Goal: Task Accomplishment & Management: Use online tool/utility

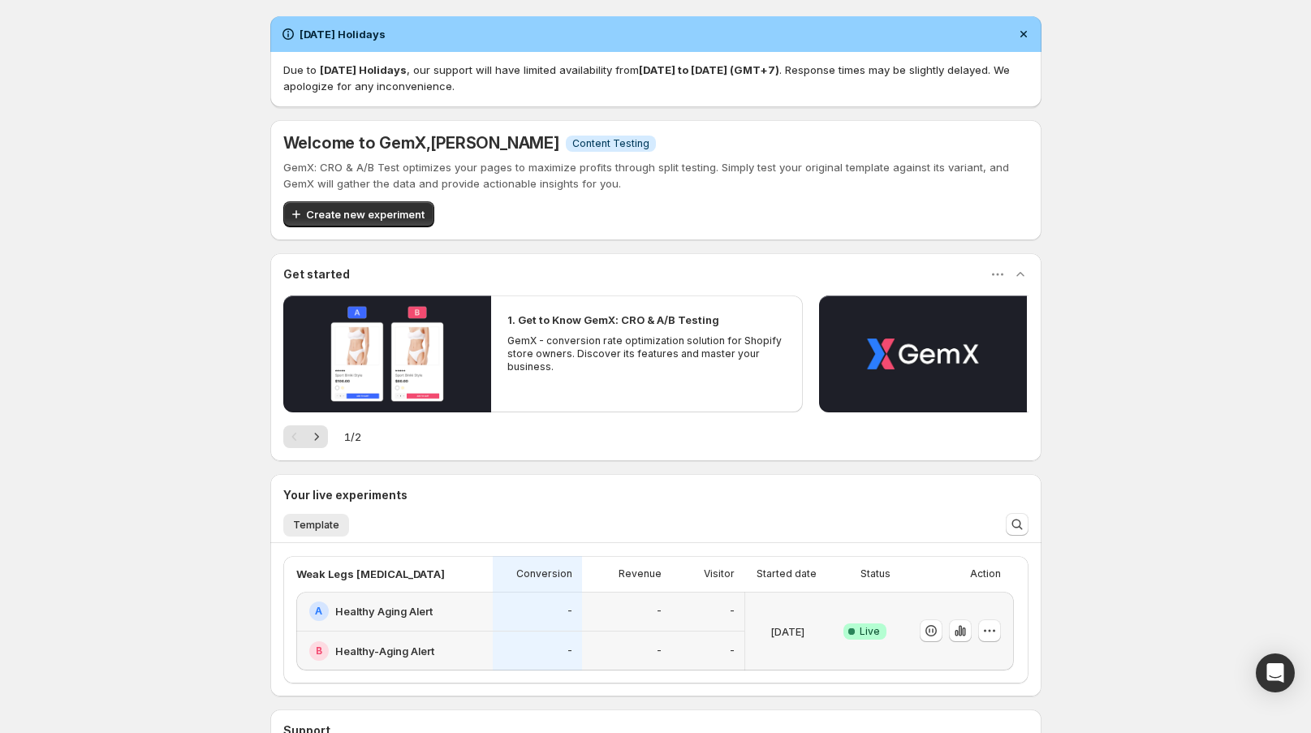
click at [431, 632] on div "B Healthy-Aging Alert" at bounding box center [394, 651] width 196 height 39
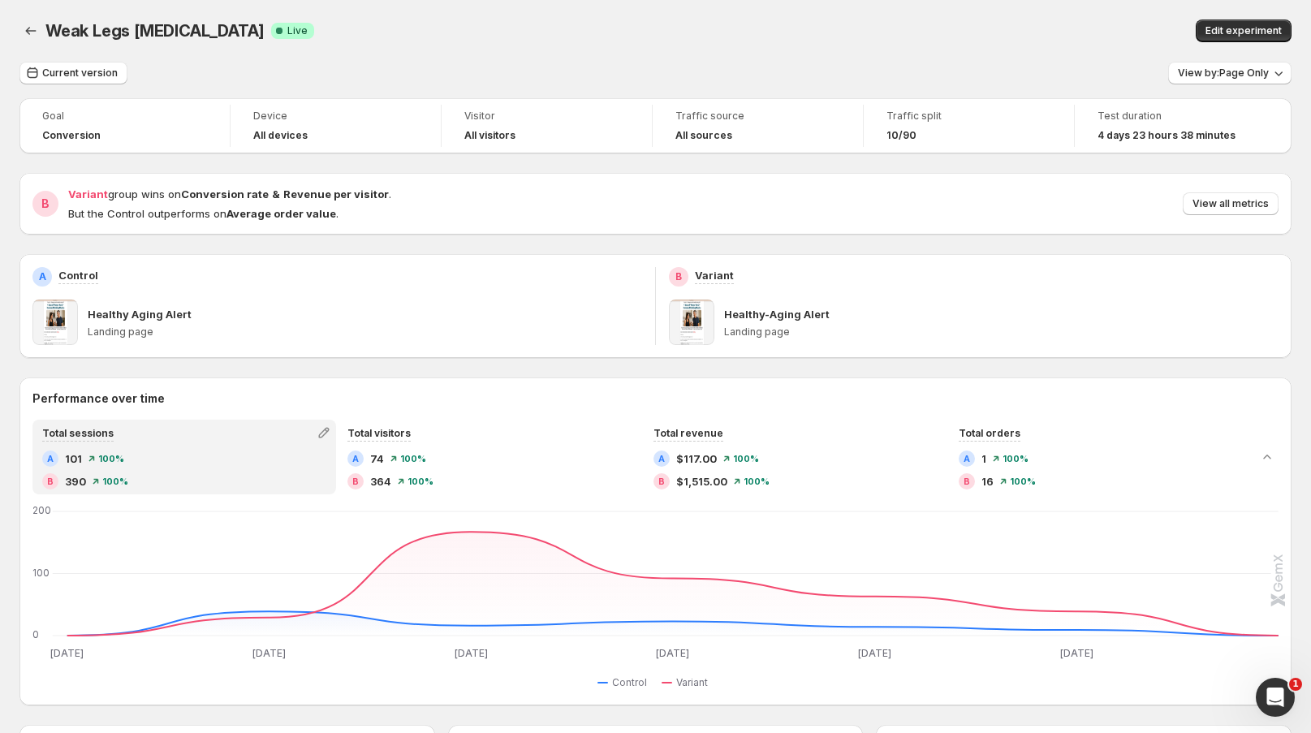
click at [1227, 208] on span "View all metrics" at bounding box center [1231, 203] width 76 height 13
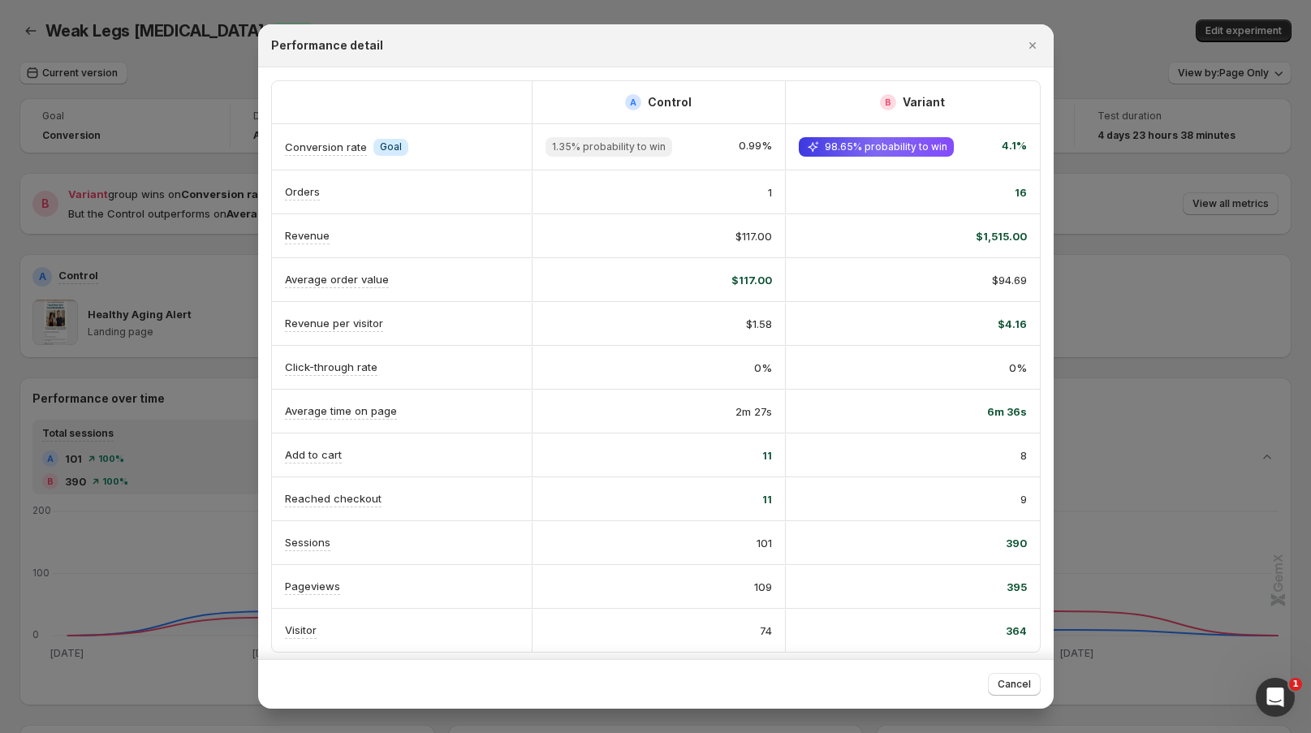
click at [1034, 44] on icon "Close" at bounding box center [1032, 45] width 16 height 16
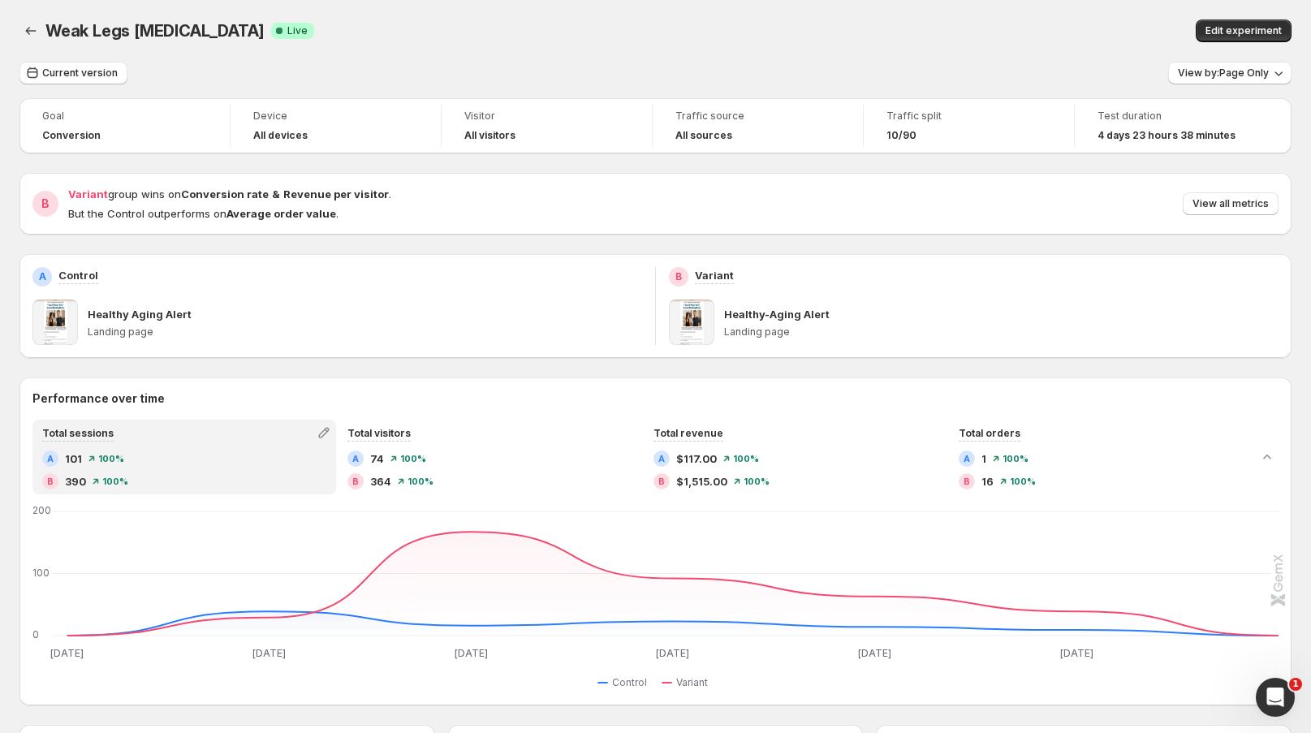
click at [1235, 205] on span "View all metrics" at bounding box center [1231, 203] width 76 height 13
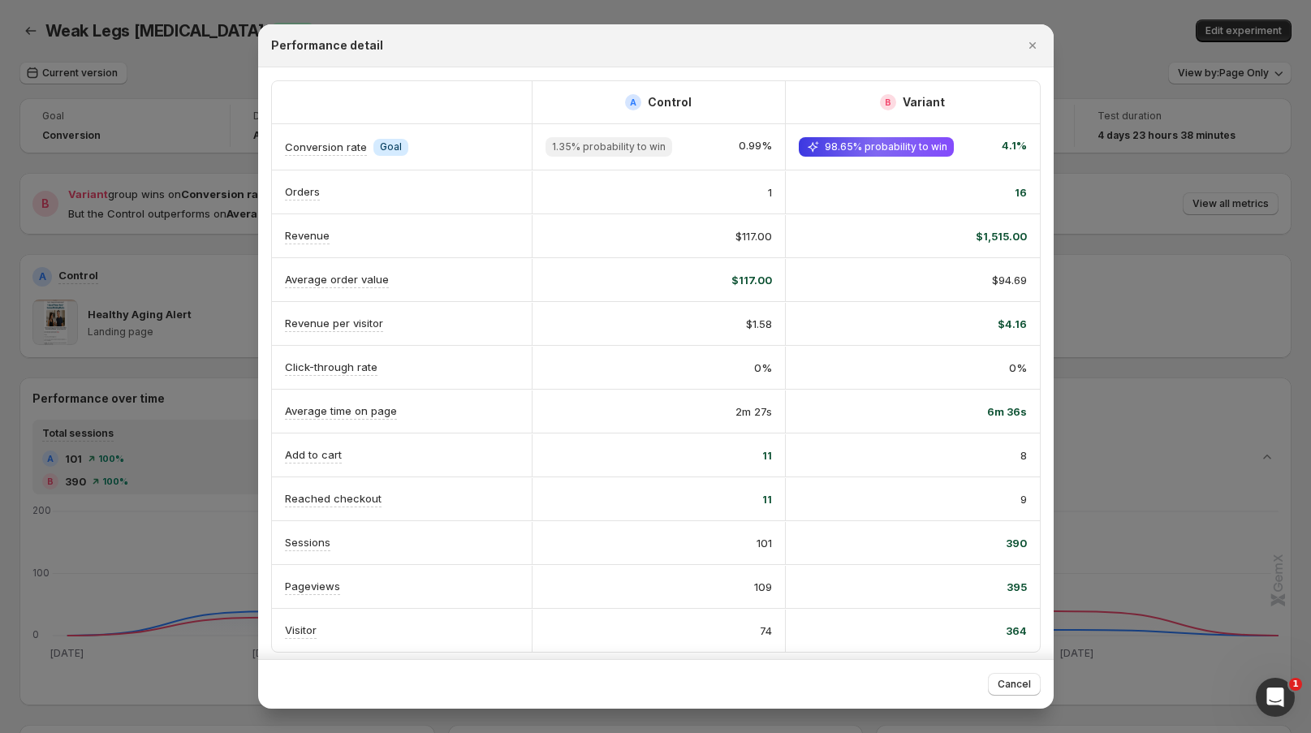
click at [1029, 37] on icon "Close" at bounding box center [1032, 45] width 16 height 16
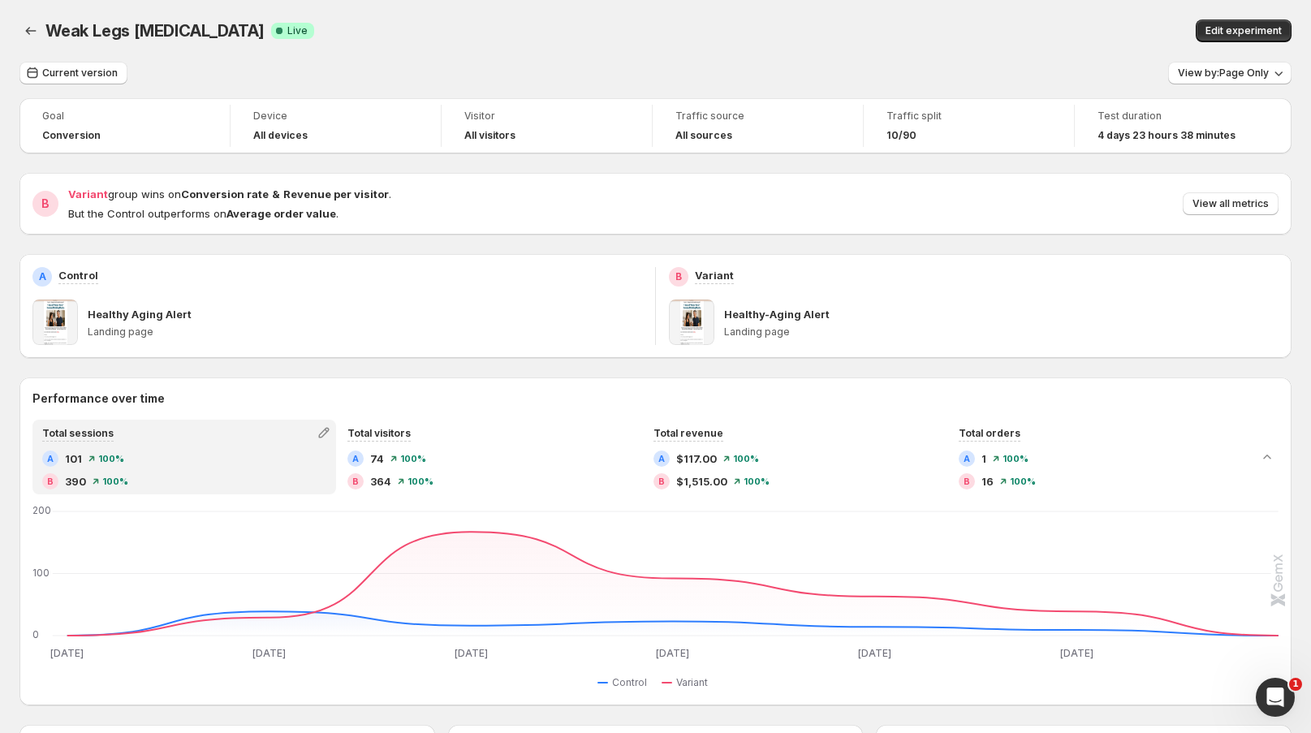
click at [1248, 27] on span "Edit experiment" at bounding box center [1244, 30] width 76 height 13
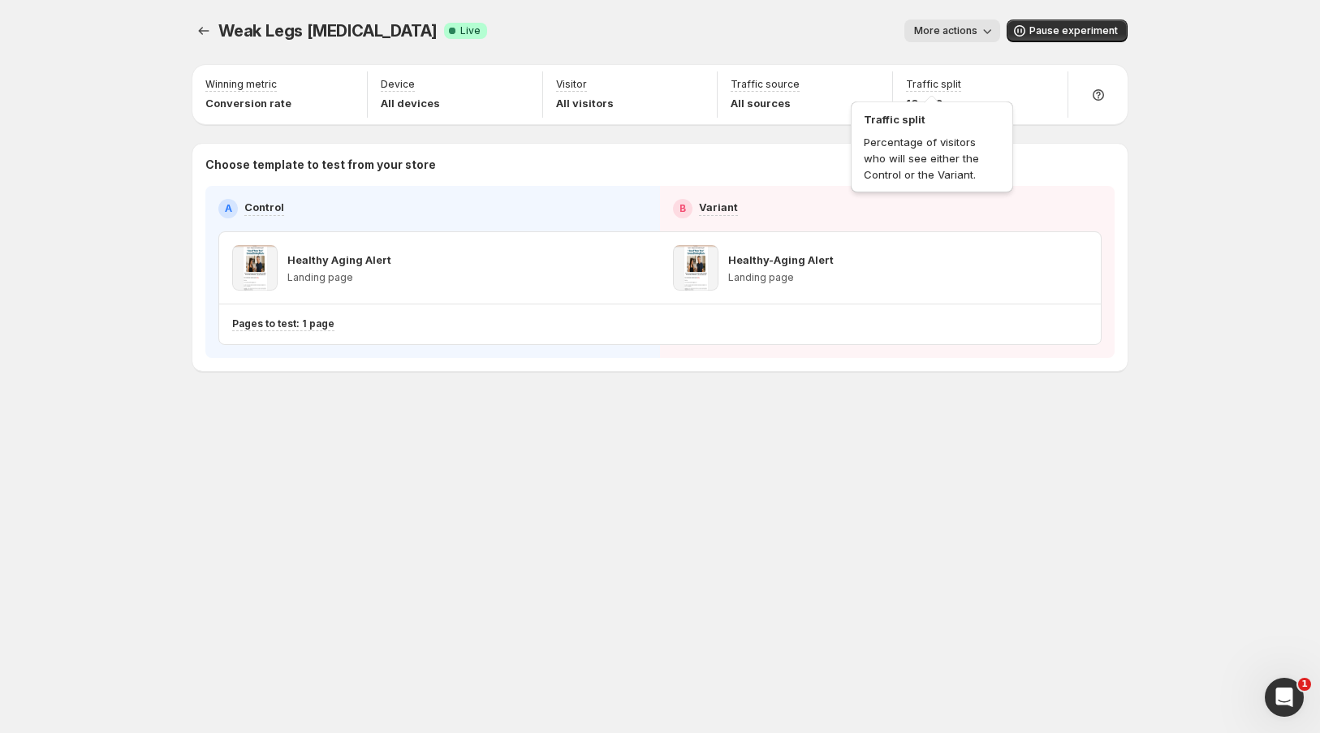
click at [930, 93] on div "Traffic split Percentage of visitors who will see either the Control or the Var…" at bounding box center [932, 144] width 169 height 104
click at [930, 98] on div "Traffic split Percentage of visitors who will see either the Control or the Var…" at bounding box center [932, 144] width 169 height 104
click at [1048, 85] on icon "button" at bounding box center [1046, 86] width 16 height 16
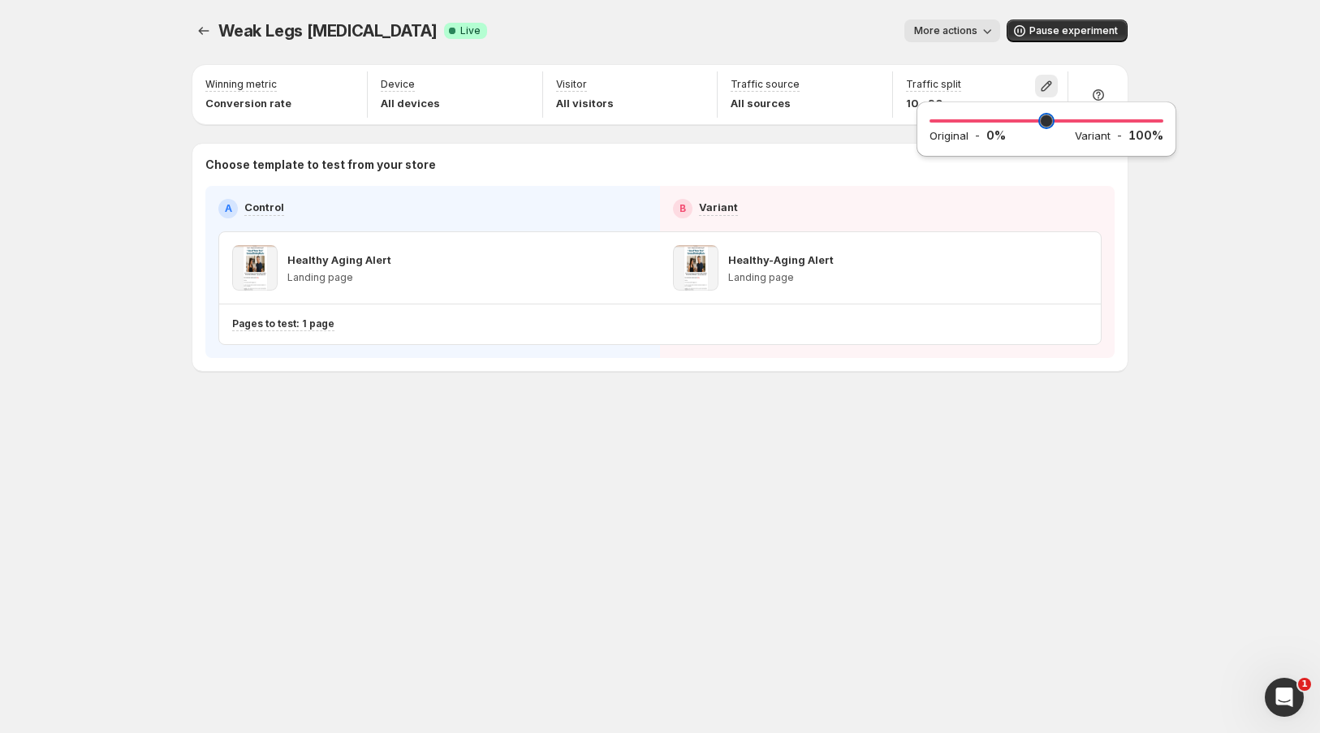
drag, startPoint x: 958, startPoint y: 124, endPoint x: 911, endPoint y: 140, distance: 49.5
type input "*"
click at [930, 132] on input "range" at bounding box center [1047, 121] width 234 height 23
click at [1219, 223] on div "Weak Legs [MEDICAL_DATA]. This page is ready Weak Legs [MEDICAL_DATA] Success C…" at bounding box center [660, 366] width 1320 height 733
